Goal: Task Accomplishment & Management: Use online tool/utility

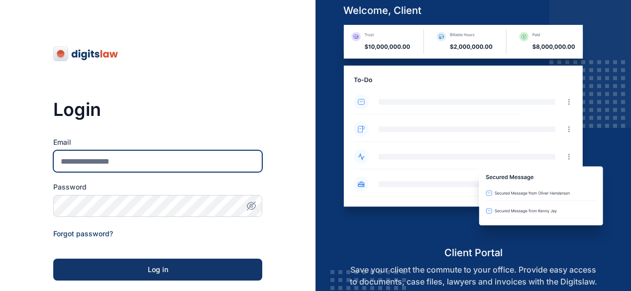
click at [141, 166] on input "Email" at bounding box center [157, 161] width 209 height 22
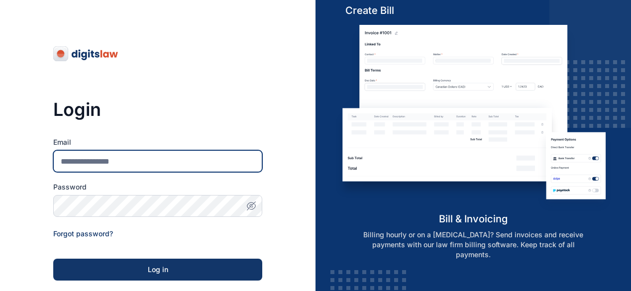
type input "**********"
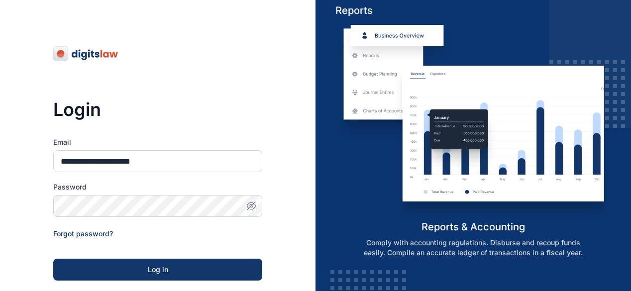
click at [271, 244] on div "**********" at bounding box center [158, 227] width 316 height 454
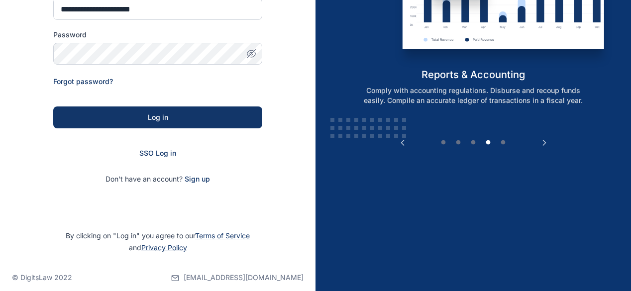
scroll to position [162, 0]
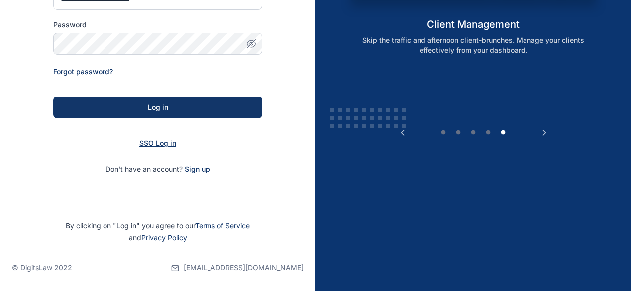
click at [152, 140] on span "SSO Log in" at bounding box center [157, 143] width 37 height 8
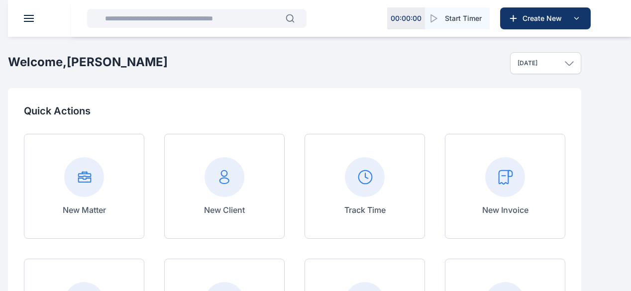
click at [525, 197] on rect at bounding box center [505, 177] width 40 height 40
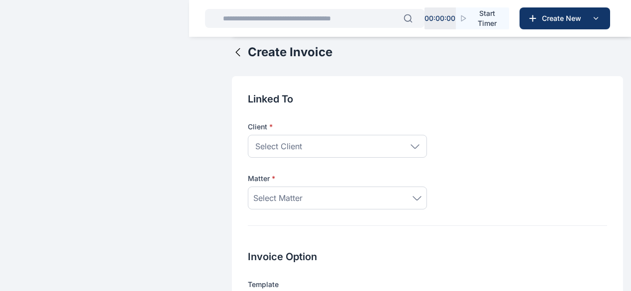
click at [375, 152] on div "Select Client" at bounding box center [337, 146] width 179 height 23
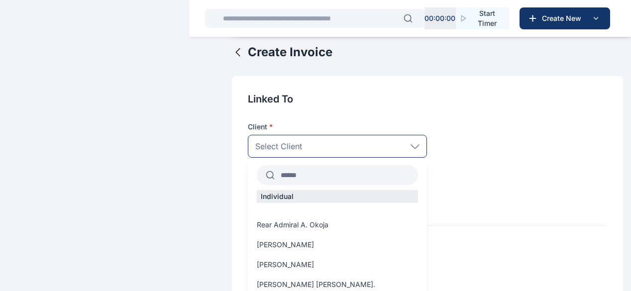
click at [303, 183] on input "text" at bounding box center [346, 175] width 143 height 18
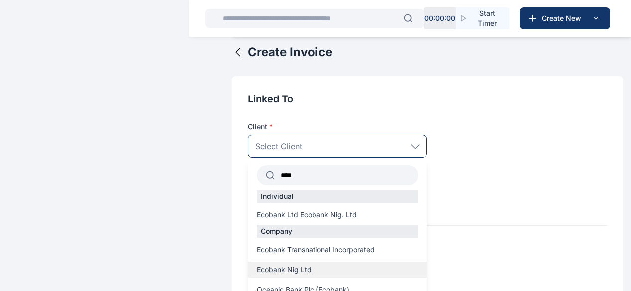
type input "****"
click at [258, 275] on span "Ecobank Nig Ltd" at bounding box center [284, 270] width 55 height 10
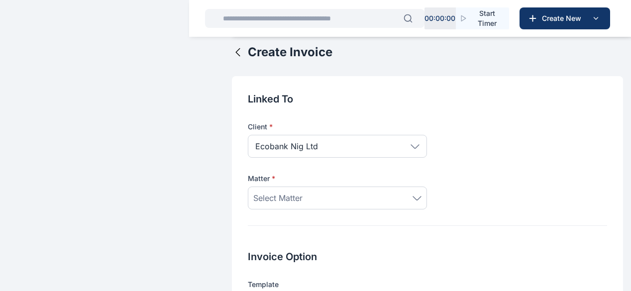
click at [315, 202] on div "Select Matter" at bounding box center [337, 198] width 168 height 12
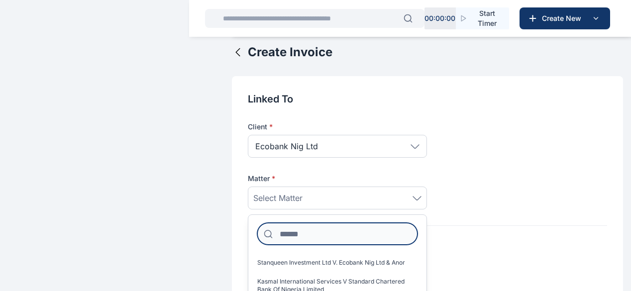
click at [306, 234] on input at bounding box center [337, 234] width 160 height 22
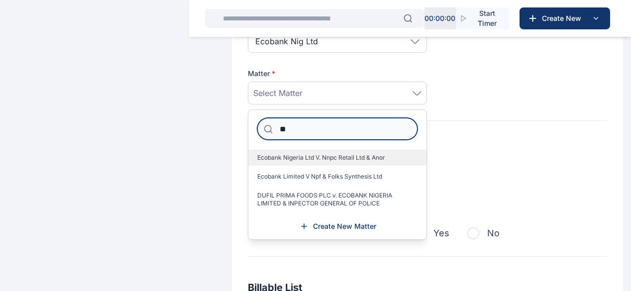
type input "**"
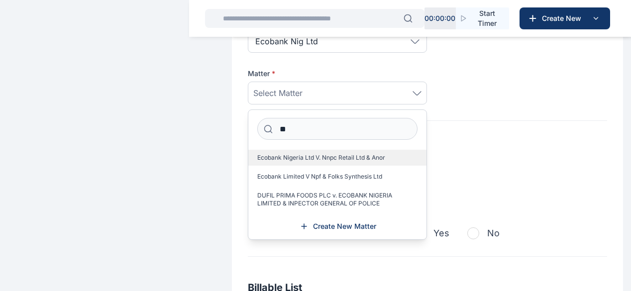
click at [339, 166] on label "Ecobank Nigeria Ltd V. Nnpc Retail Ltd & Anor" at bounding box center [337, 158] width 178 height 16
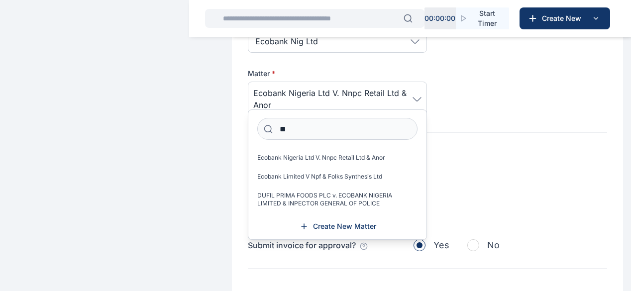
click at [454, 110] on div "Client * Ecobank Nig Ltd **** Individual Ecobank Ltd Ecobank Nig. Ltd Company E…" at bounding box center [427, 59] width 359 height 116
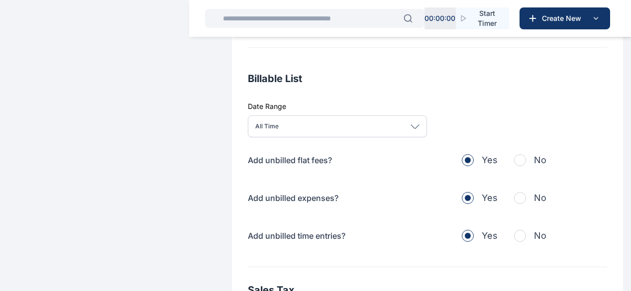
scroll to position [327, 0]
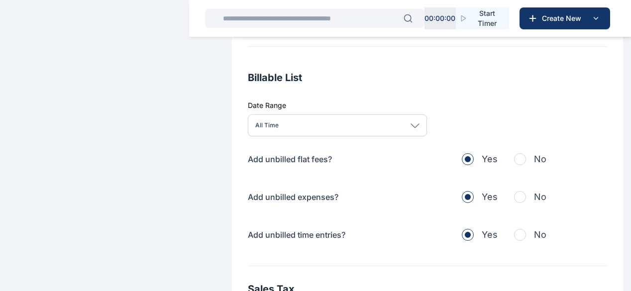
click at [411, 128] on icon at bounding box center [415, 125] width 9 height 4
click at [445, 114] on div "Billable List Date Range All Time [DATE] This week This month This year All tim…" at bounding box center [427, 169] width 359 height 196
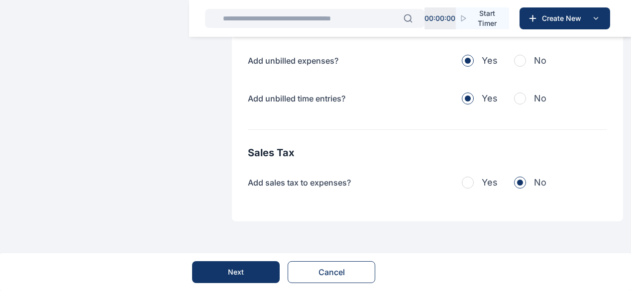
scroll to position [471, 0]
click at [264, 269] on button "Next" at bounding box center [236, 272] width 88 height 22
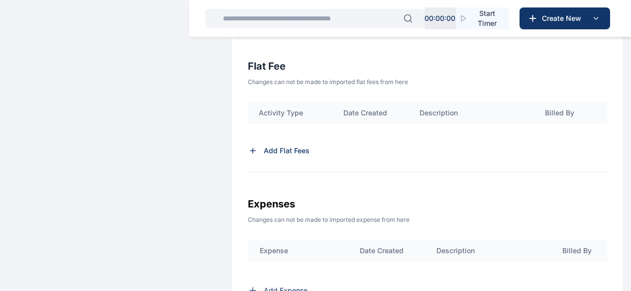
scroll to position [353, 0]
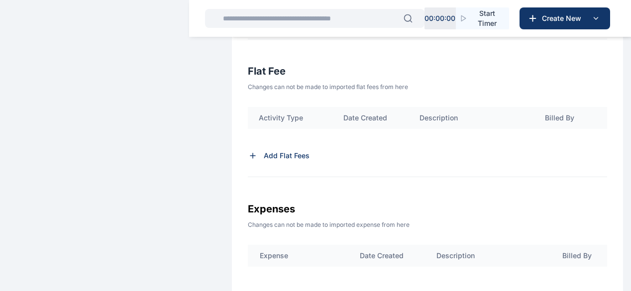
click at [248, 161] on icon at bounding box center [253, 156] width 10 height 10
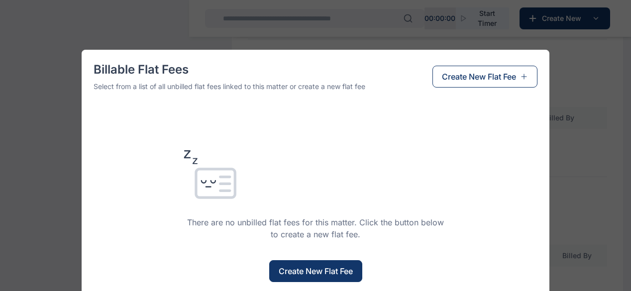
click at [316, 272] on span "Create New Flat Fee" at bounding box center [316, 271] width 74 height 12
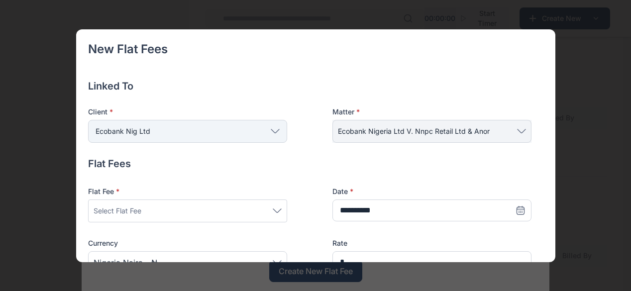
click at [247, 132] on div "Ecobank Nig Ltd" at bounding box center [187, 131] width 199 height 23
click at [276, 209] on icon at bounding box center [277, 211] width 9 height 4
click at [458, 157] on h4 "Flat Fees" at bounding box center [310, 164] width 444 height 14
click at [279, 215] on div "Select Flat Fee" at bounding box center [188, 211] width 188 height 12
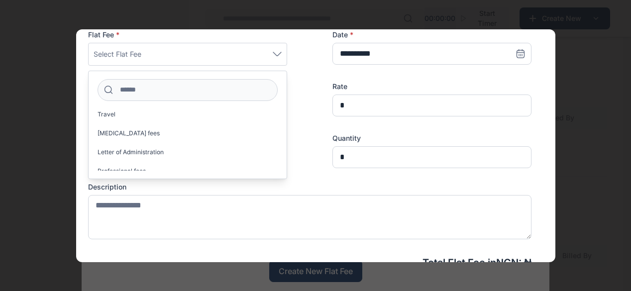
scroll to position [905, 0]
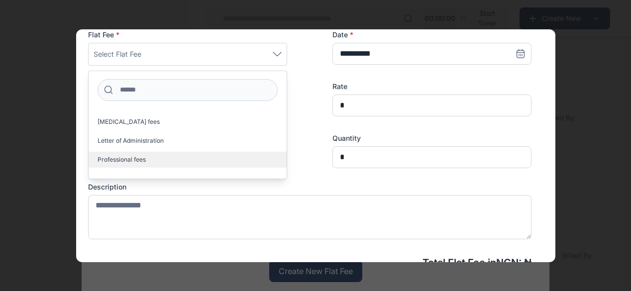
click at [211, 164] on label "Professional fees" at bounding box center [188, 160] width 198 height 16
click at [210, 160] on label "Professional fees" at bounding box center [188, 160] width 198 height 16
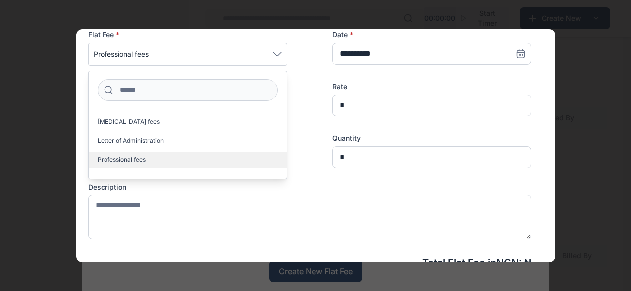
click at [210, 160] on label "Professional fees" at bounding box center [188, 160] width 198 height 16
click at [213, 160] on label "Professional fees" at bounding box center [188, 160] width 198 height 16
